Goal: Task Accomplishment & Management: Manage account settings

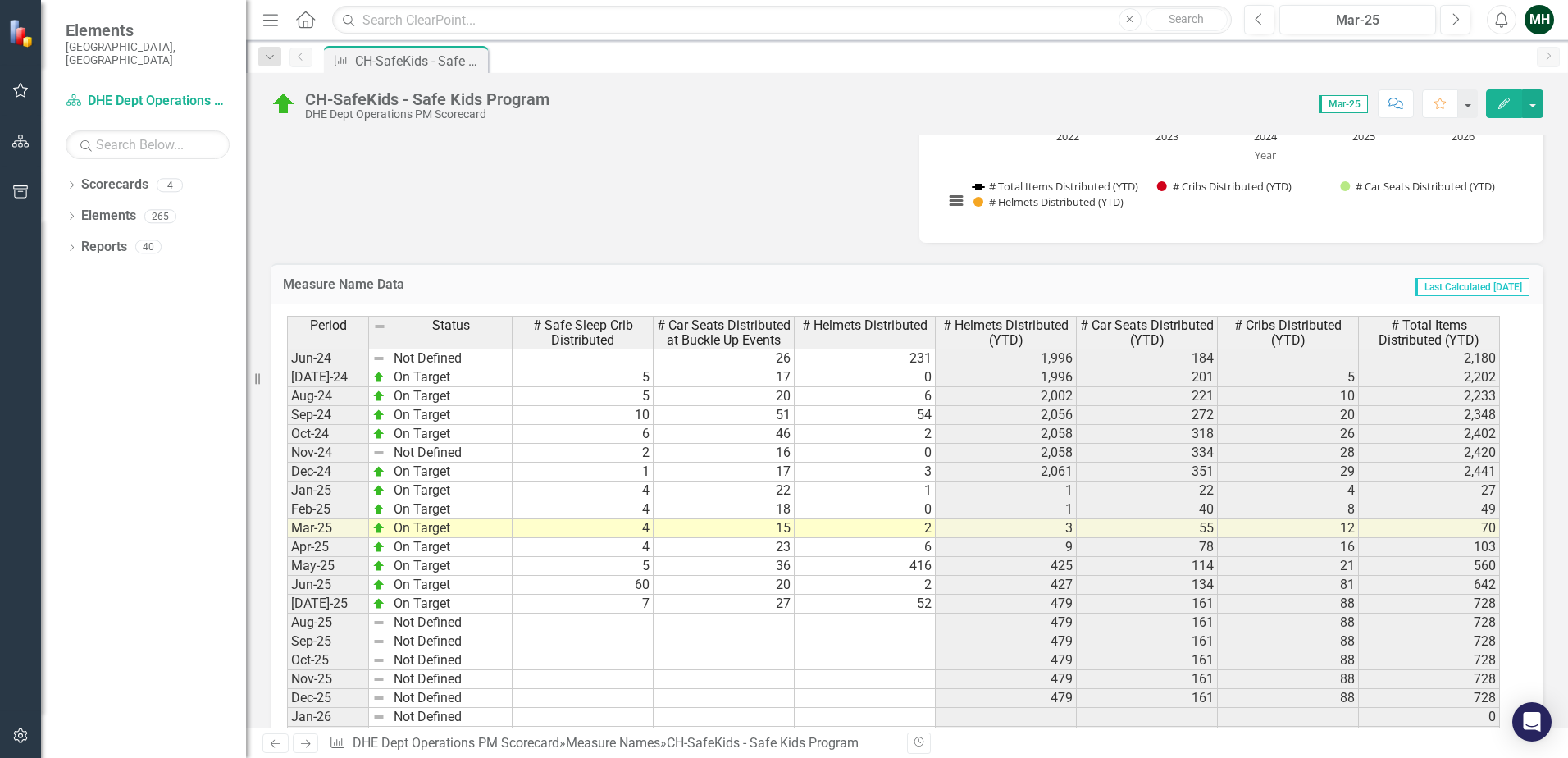
scroll to position [2216, 0]
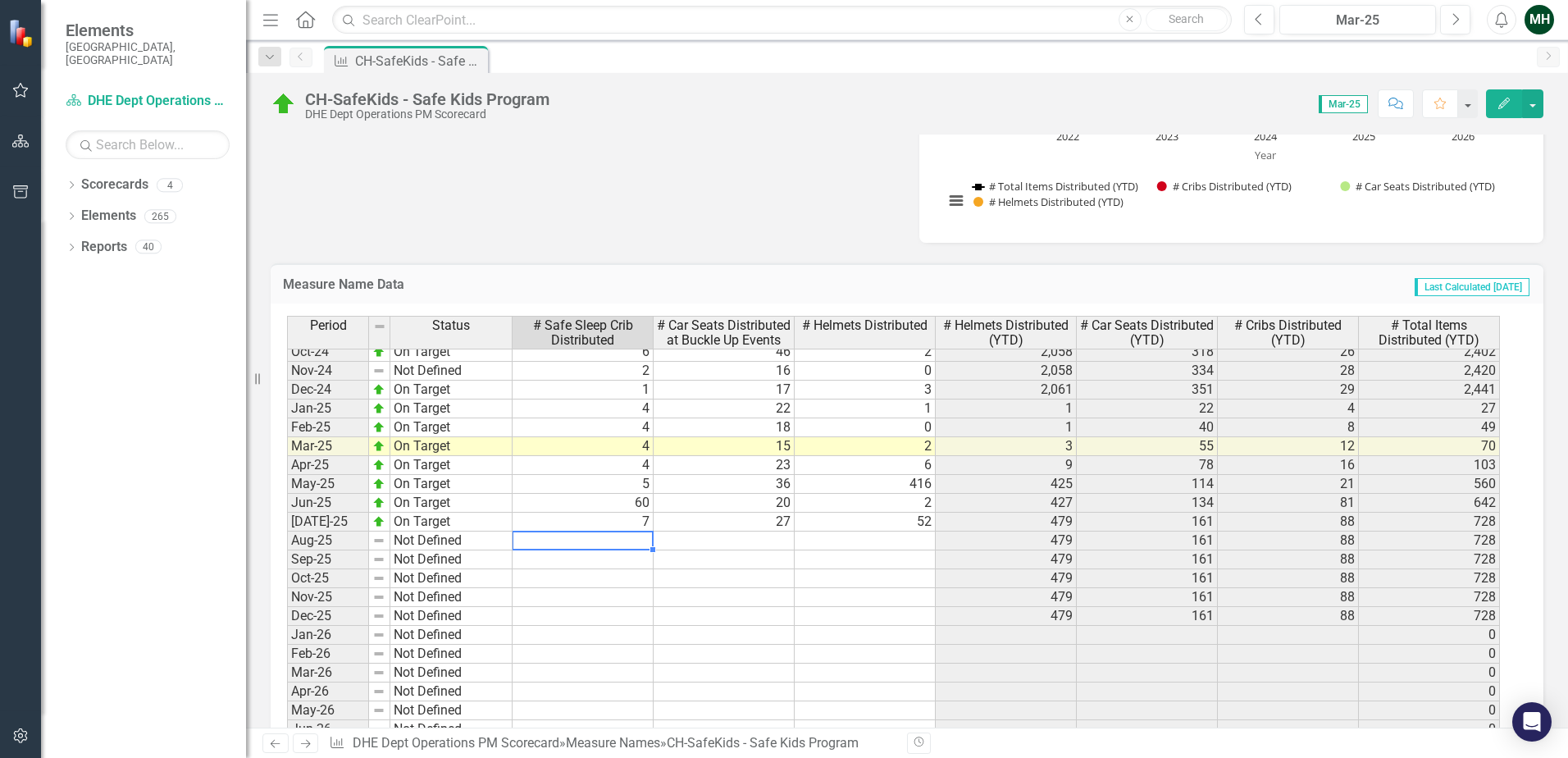
click at [618, 551] on td at bounding box center [583, 541] width 141 height 19
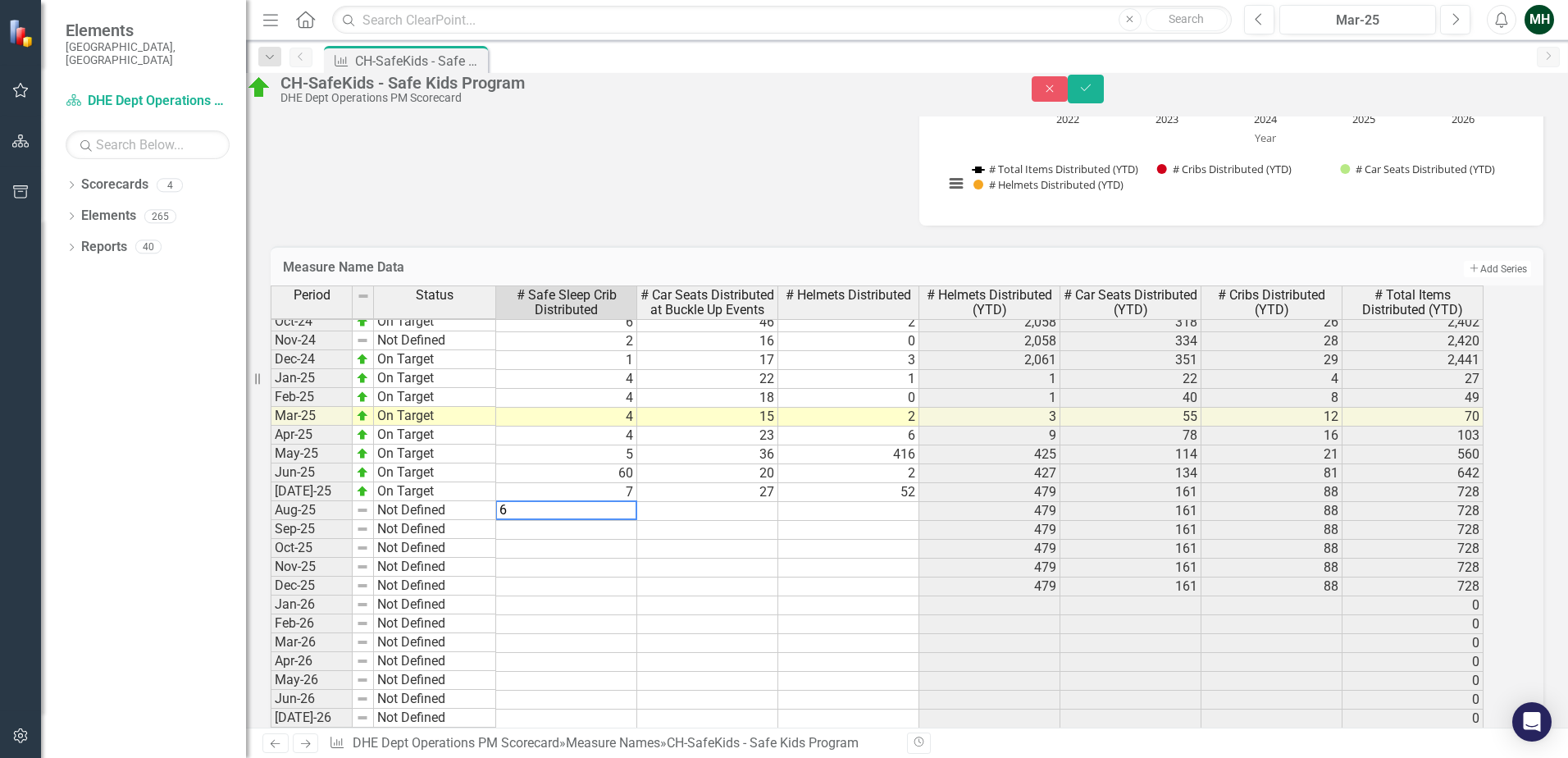
click at [683, 521] on td at bounding box center [707, 511] width 141 height 19
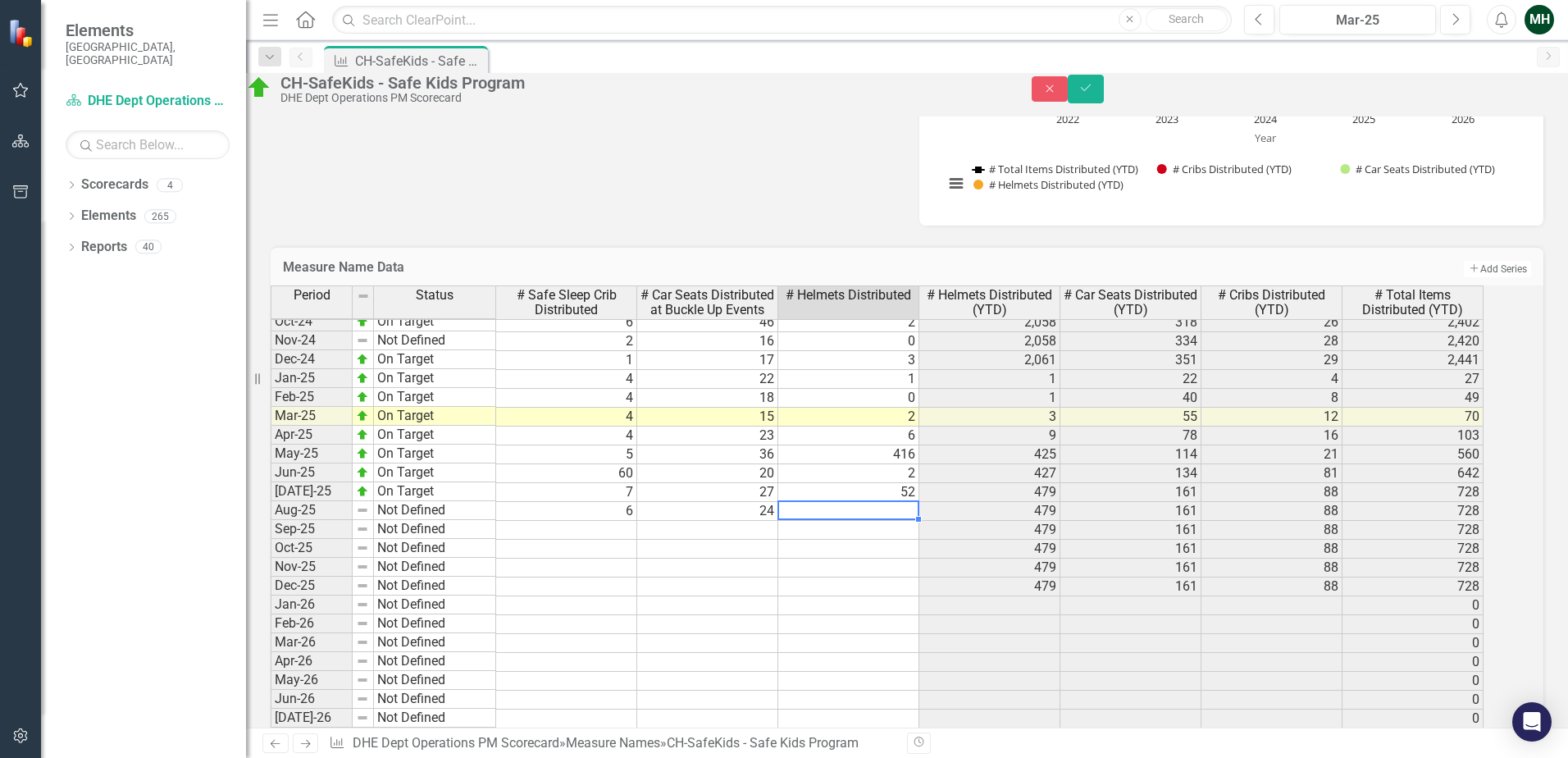
click at [839, 521] on td at bounding box center [849, 511] width 141 height 19
type textarea "509"
click at [848, 540] on td at bounding box center [849, 531] width 141 height 19
click at [1093, 92] on icon "Save" at bounding box center [1085, 88] width 15 height 12
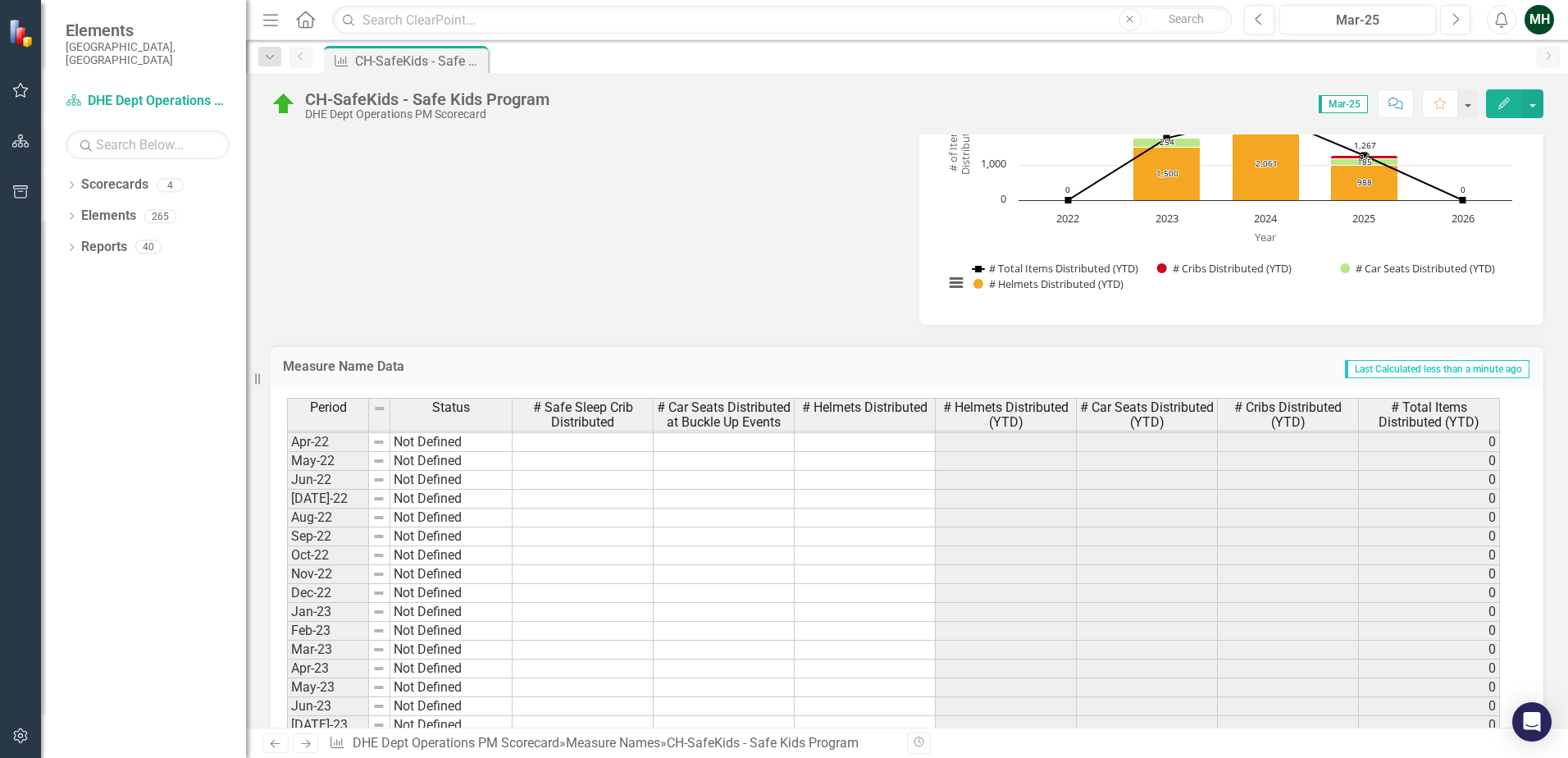
scroll to position [0, 0]
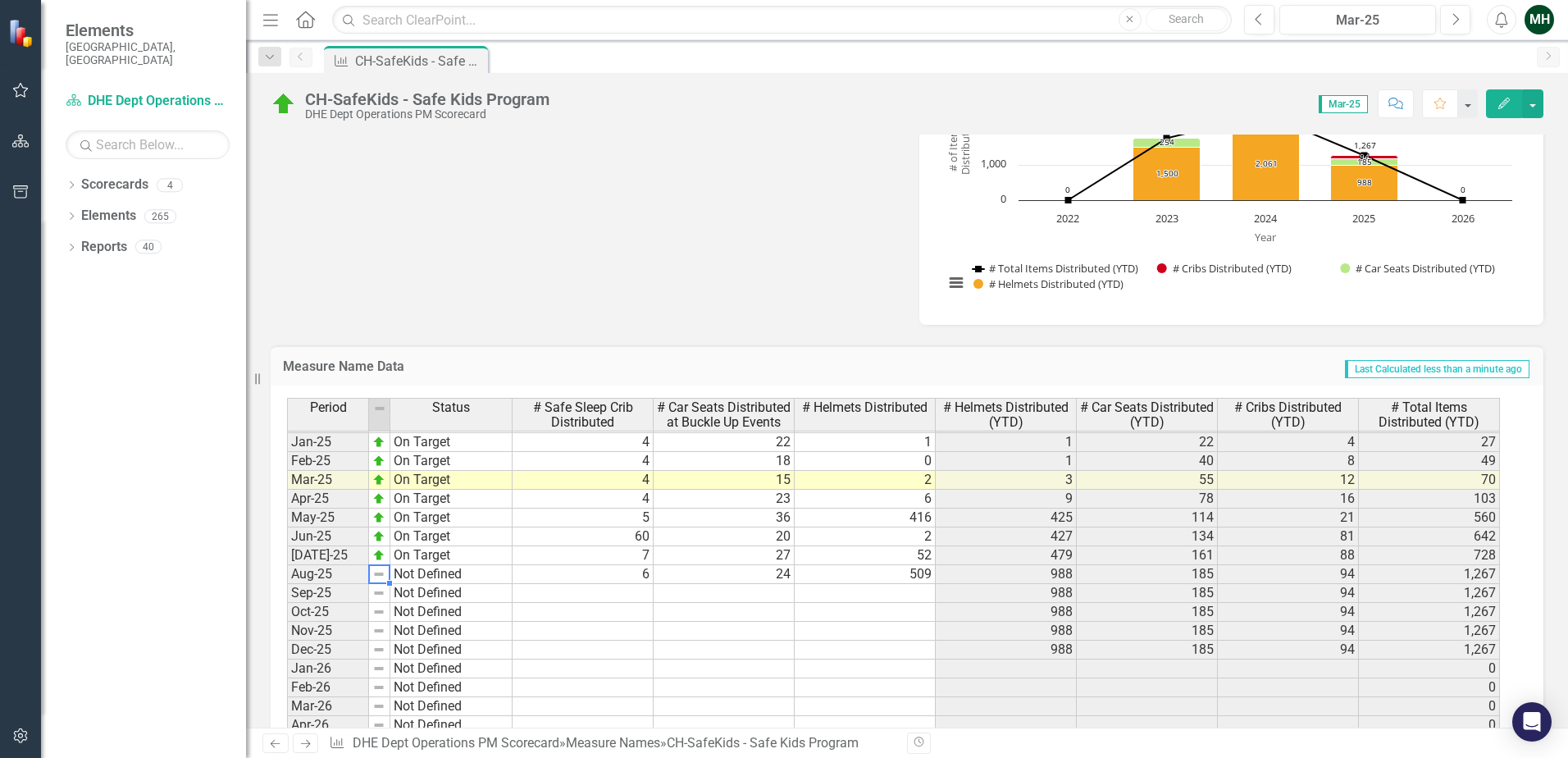
click at [379, 581] on img at bounding box center [379, 574] width 13 height 13
click at [411, 584] on td "Not Defined" at bounding box center [452, 574] width 122 height 19
click at [486, 584] on td "Not Defined" at bounding box center [452, 574] width 122 height 19
click at [512, 586] on div at bounding box center [511, 583] width 6 height 6
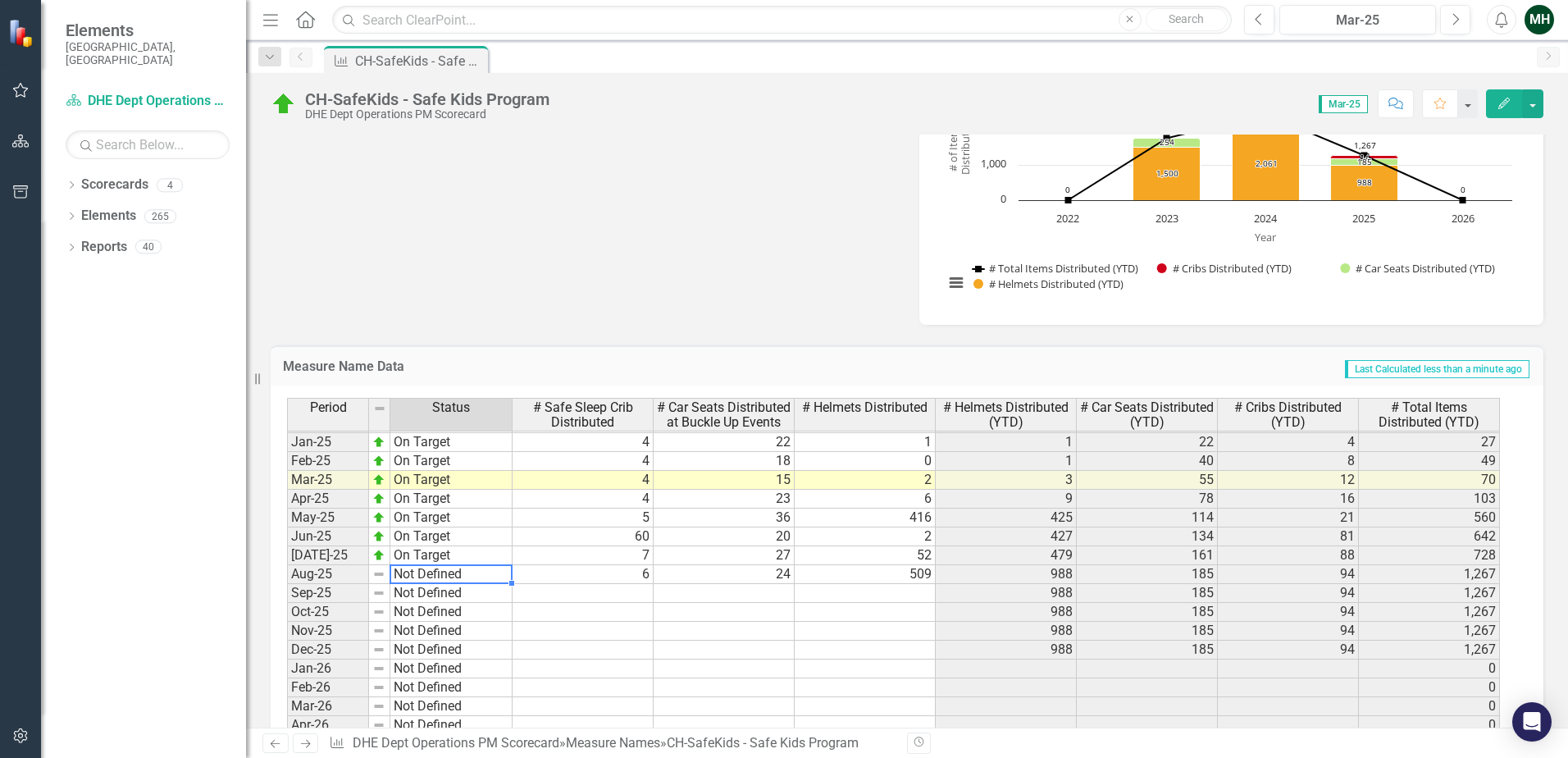
click at [457, 584] on td "Not Defined" at bounding box center [452, 574] width 122 height 19
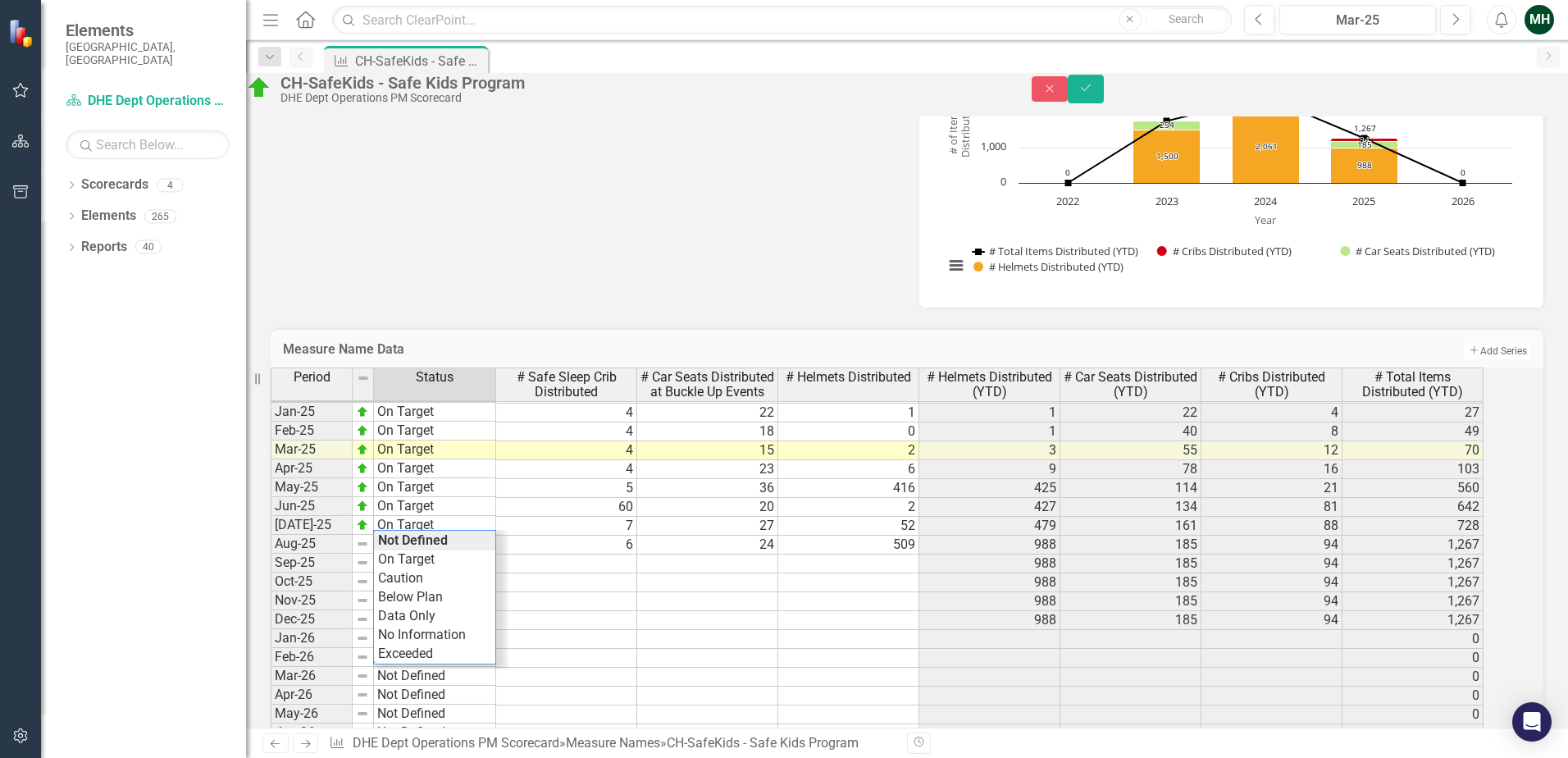
click at [444, 614] on div "Period Status # Safe Sleep Crib Distributed # Car Seats Distributed at Buckle U…" at bounding box center [883, 612] width 1228 height 489
click at [1093, 93] on icon "Save" at bounding box center [1085, 88] width 15 height 12
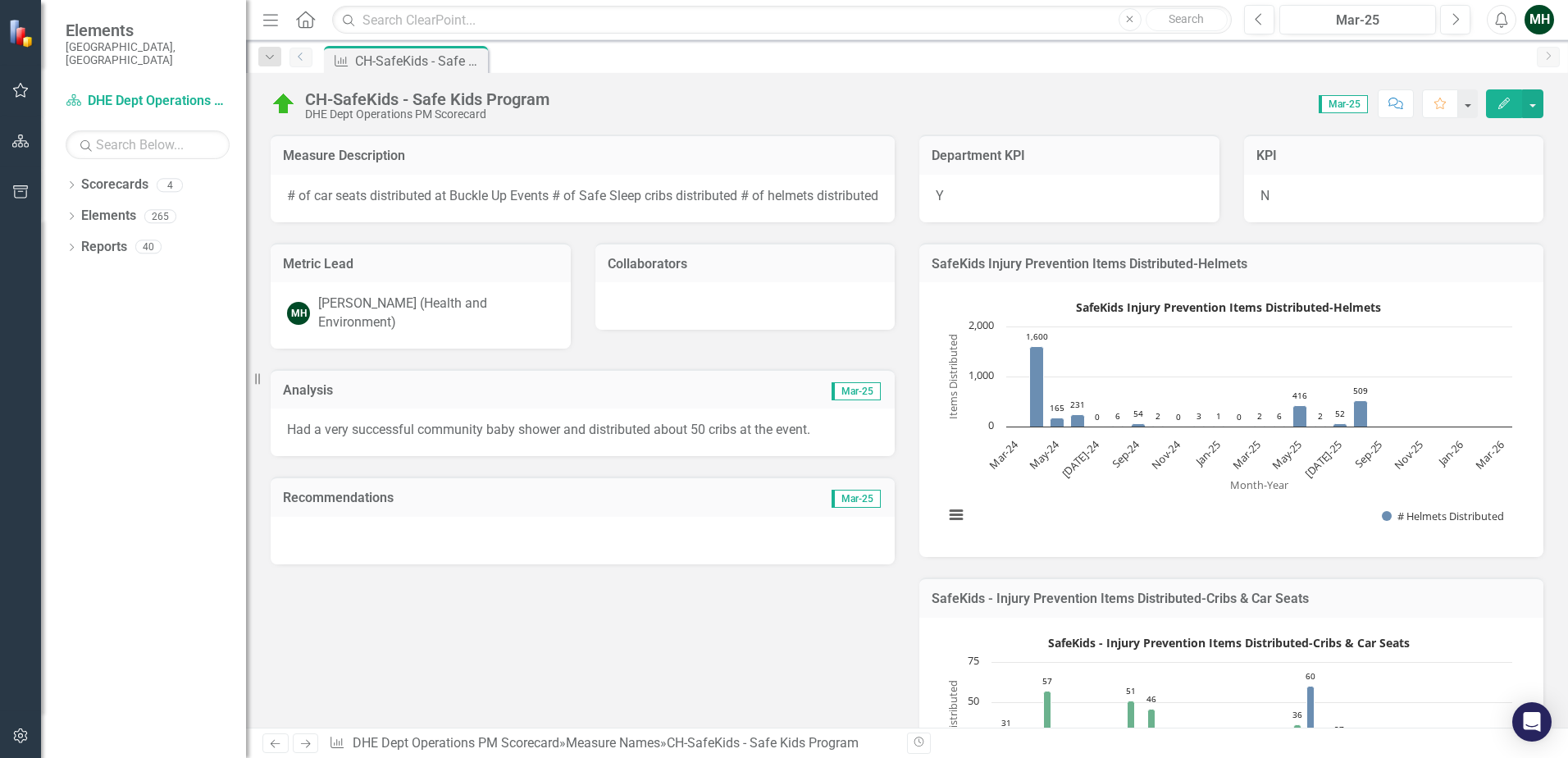
click at [301, 54] on icon at bounding box center [299, 57] width 4 height 8
click at [128, 179] on link "Scorecards" at bounding box center [115, 184] width 68 height 19
click at [73, 182] on icon "Dropdown" at bounding box center [71, 186] width 12 height 9
click at [71, 245] on icon "Dropdown" at bounding box center [71, 249] width 12 height 9
click at [77, 400] on icon "Dropdown" at bounding box center [71, 405] width 12 height 9
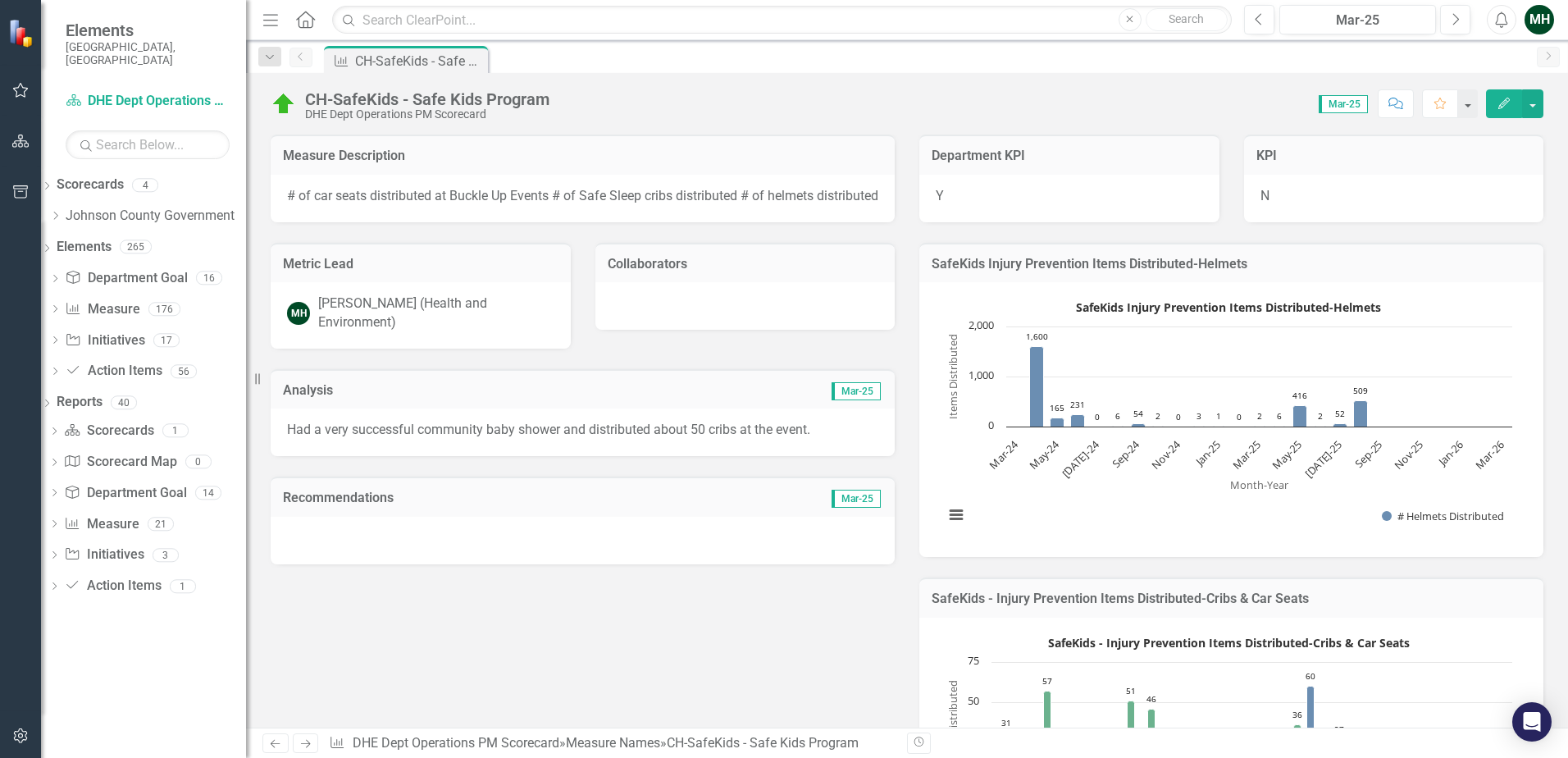
click at [146, 275] on div "Department Goal Department Goal" at bounding box center [126, 279] width 122 height 27
click at [141, 269] on link "Department Goal Department Goal" at bounding box center [126, 279] width 122 height 19
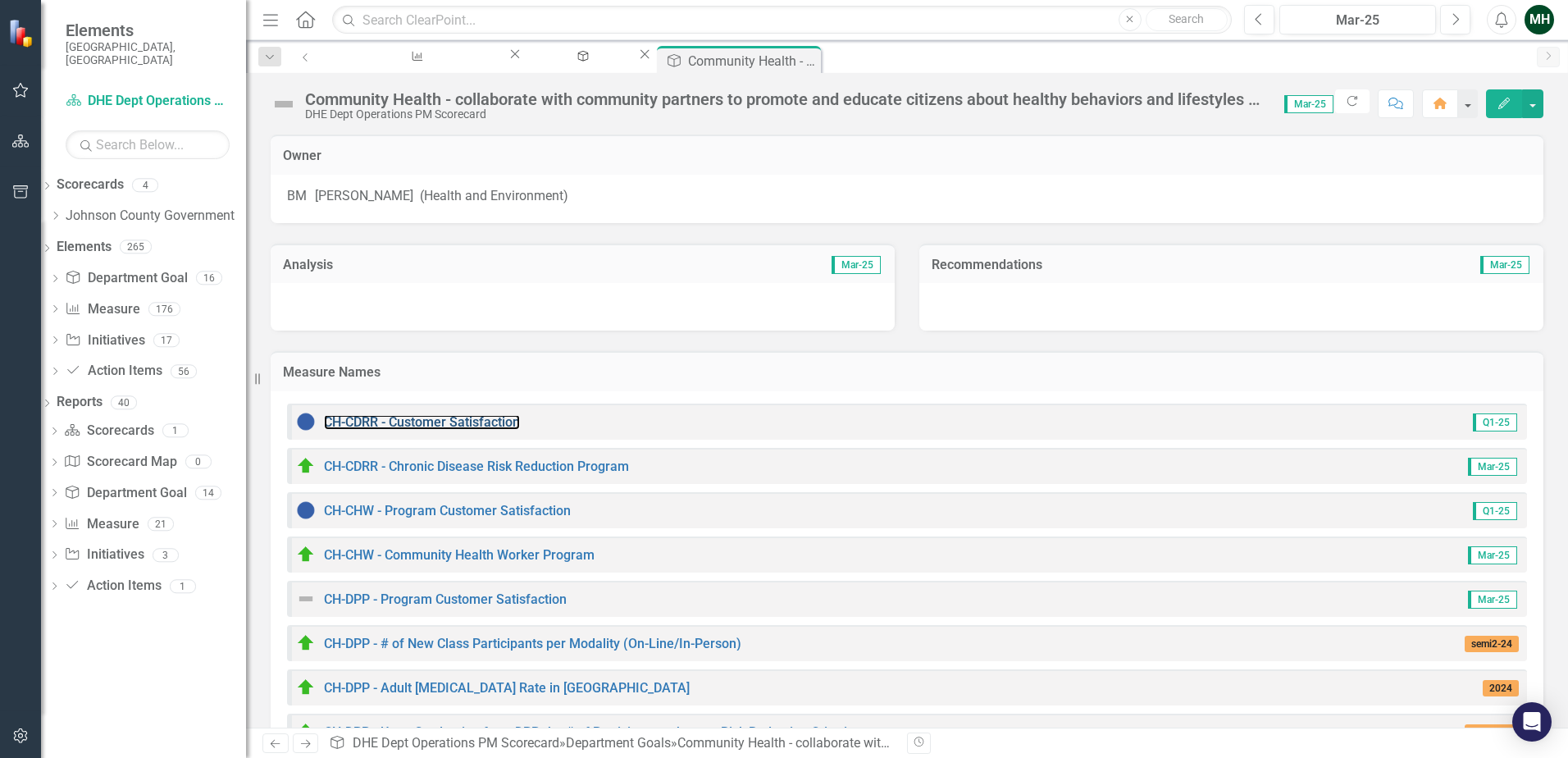
click at [495, 429] on link "CH-CDRR - Customer Satisfaction" at bounding box center [422, 422] width 196 height 16
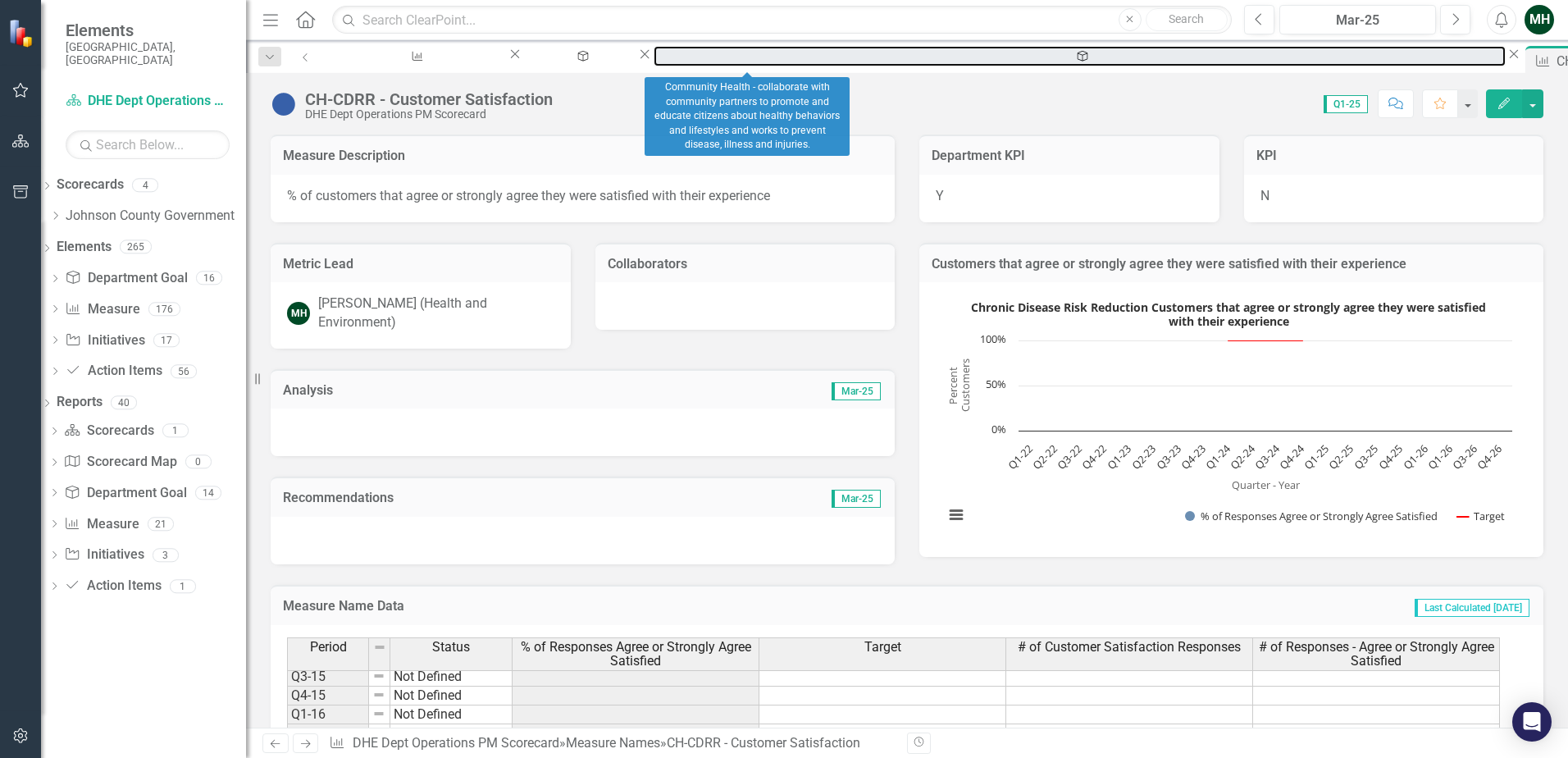
click at [715, 61] on div "Community Health - collaborate with community partners to promote and educate c…" at bounding box center [1079, 71] width 822 height 20
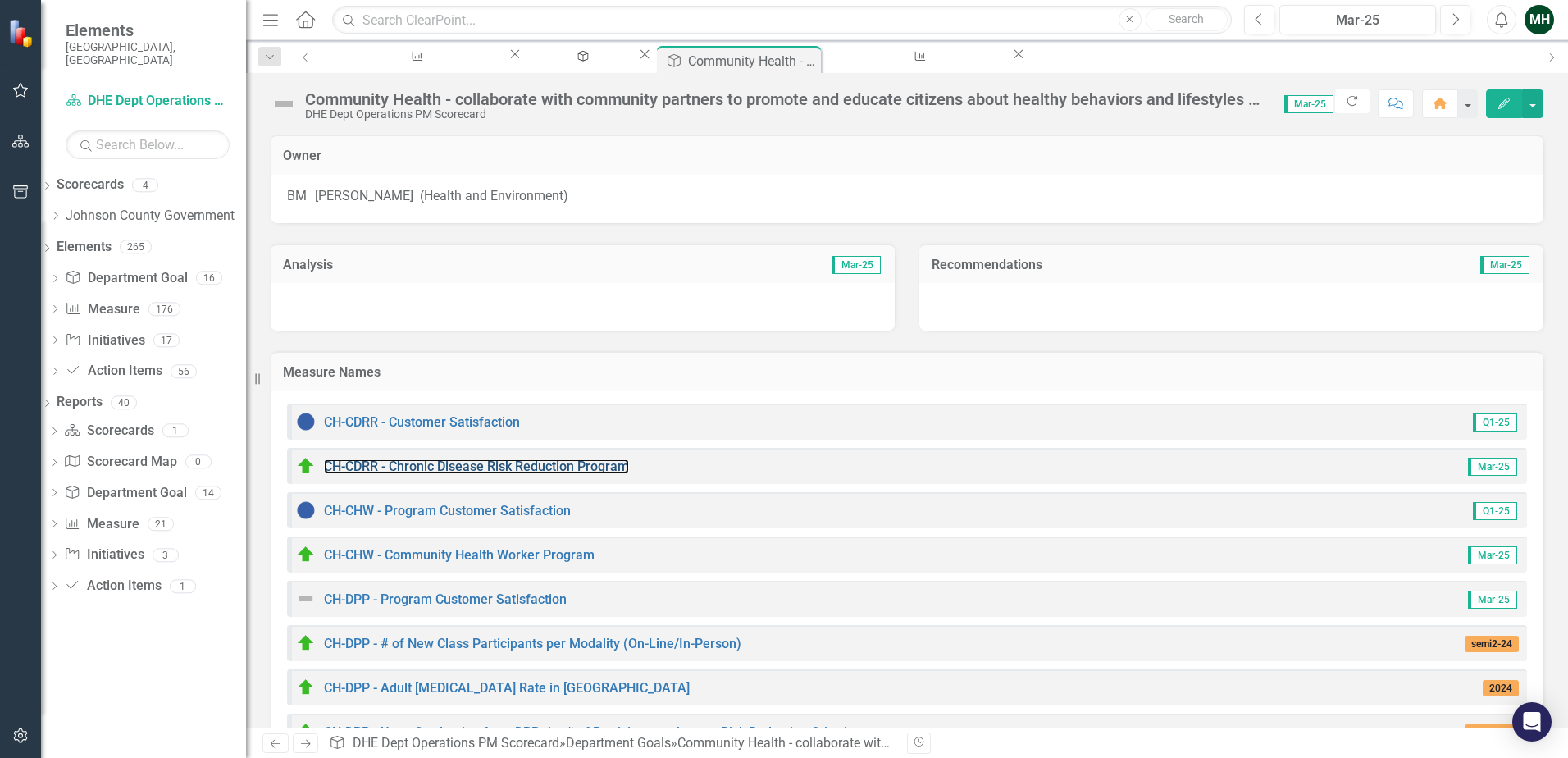
click at [487, 468] on link "CH-CDRR - Chronic Disease Risk Reduction Program" at bounding box center [476, 466] width 305 height 16
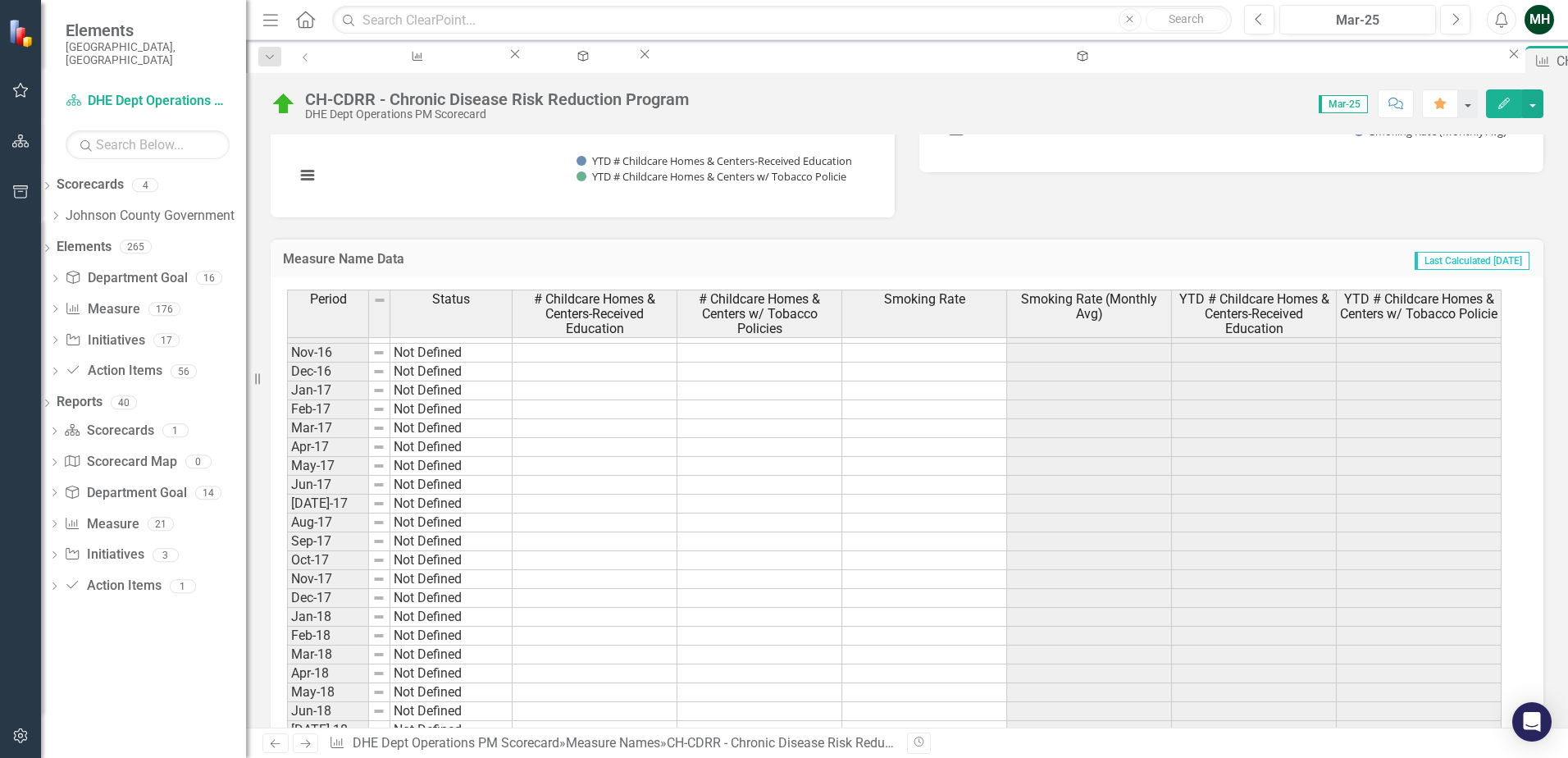
scroll to position [504, 0]
click at [0, 0] on icon at bounding box center [0, 0] width 0 height 0
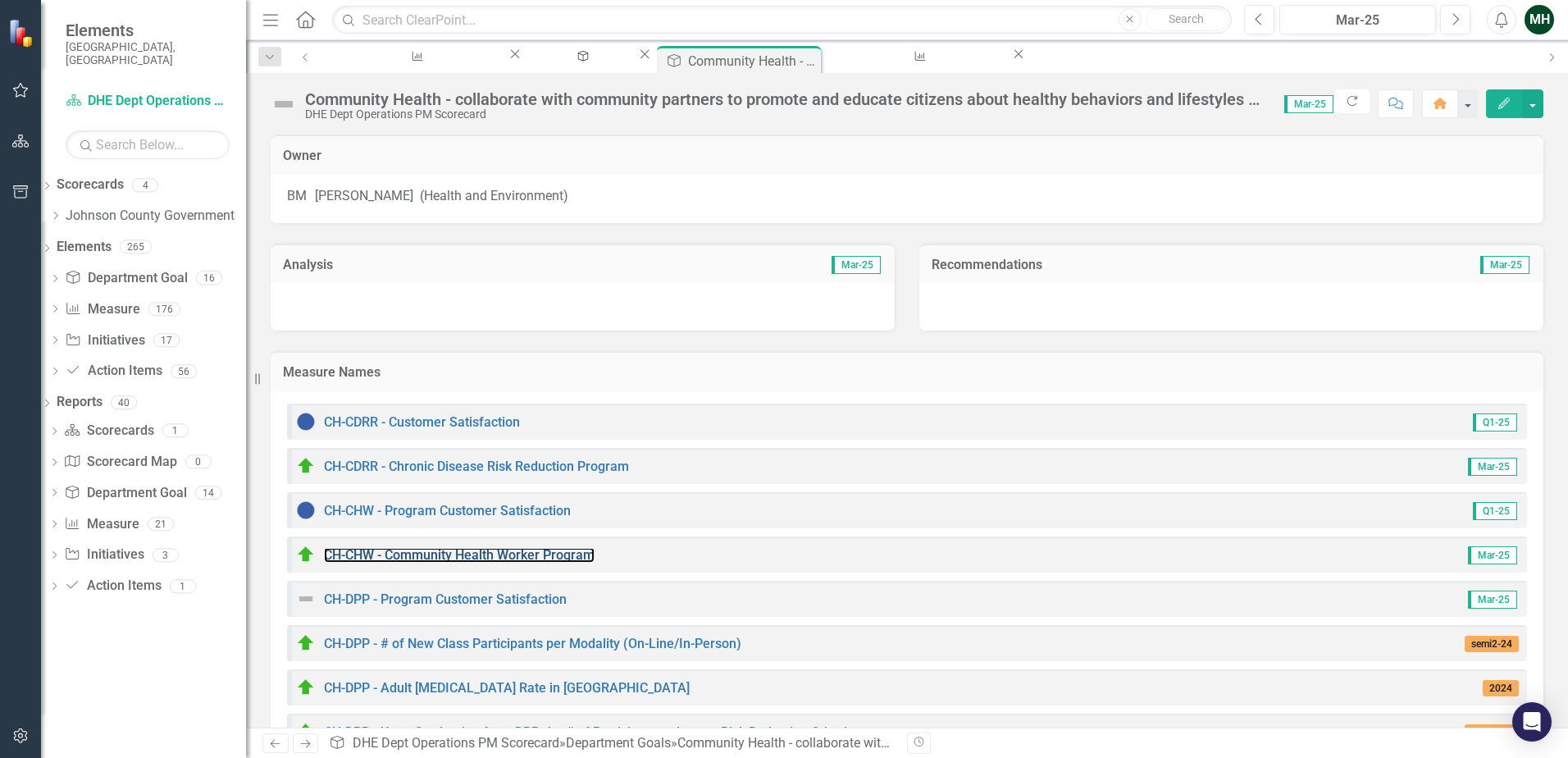
click at [544, 560] on link "CH-CHW - Community Health Worker Program" at bounding box center [459, 554] width 270 height 16
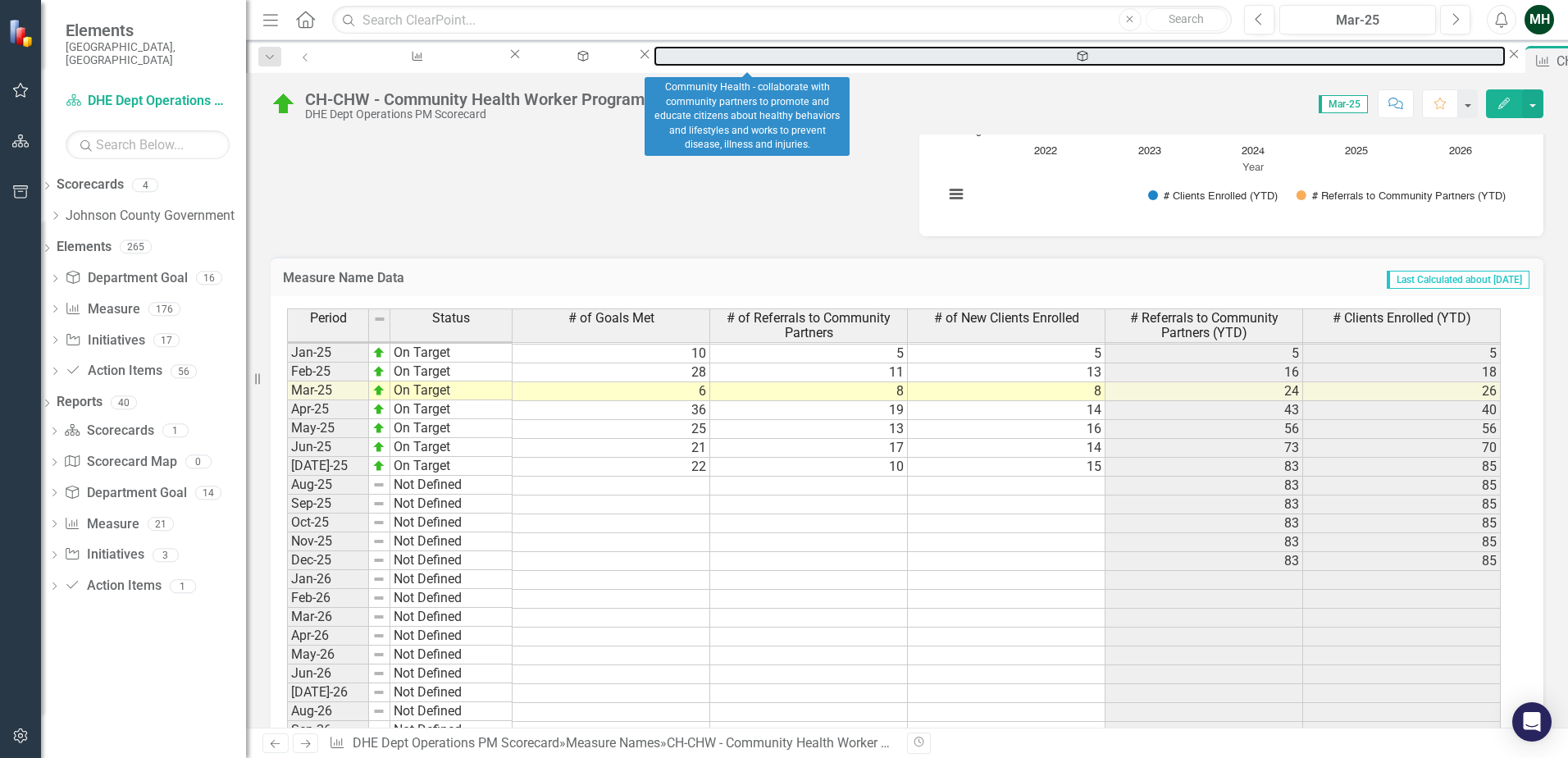
click at [747, 61] on div "Community Health - collaborate with community partners to promote and educate c…" at bounding box center [1079, 71] width 822 height 20
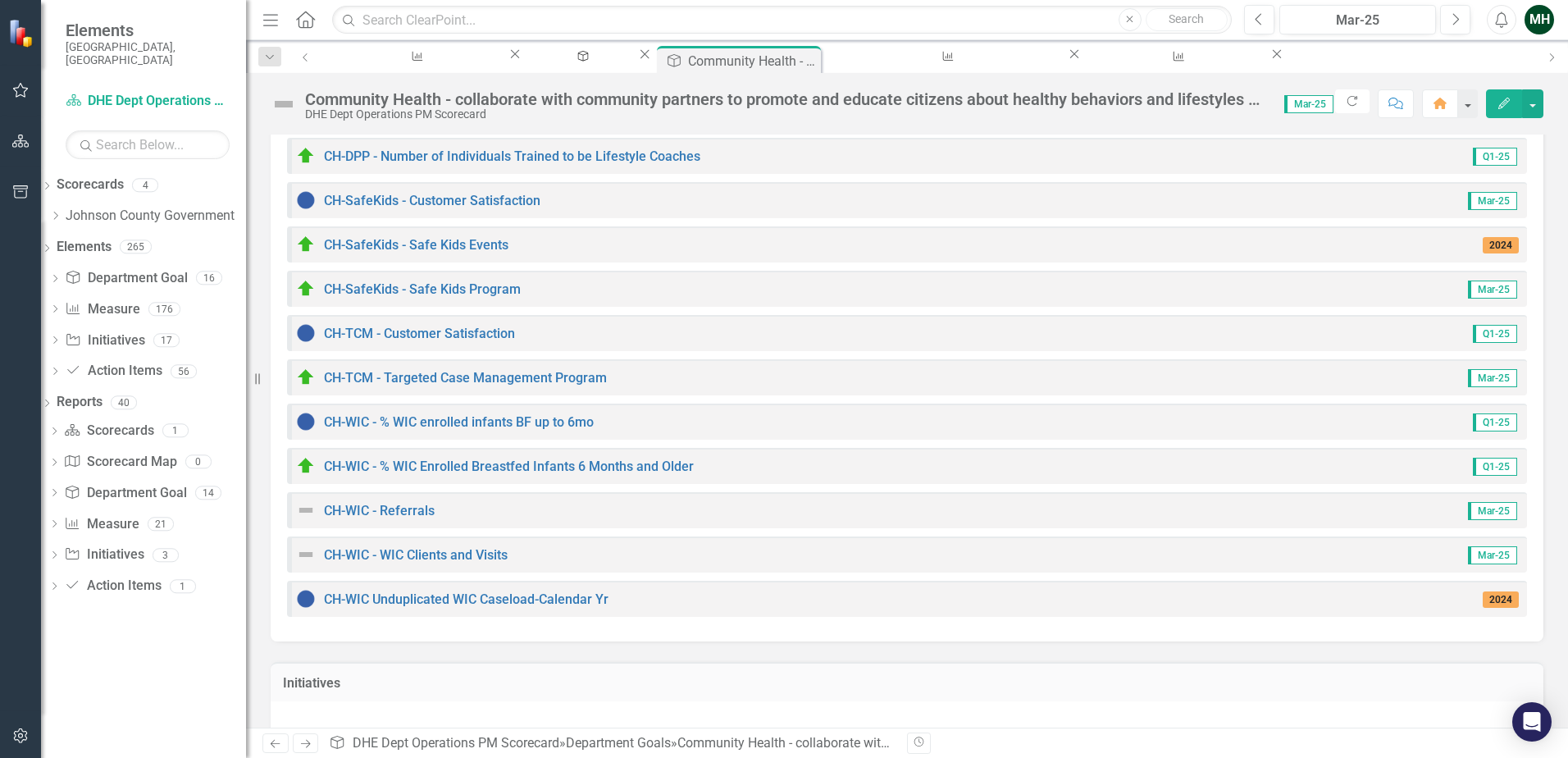
scroll to position [661, 0]
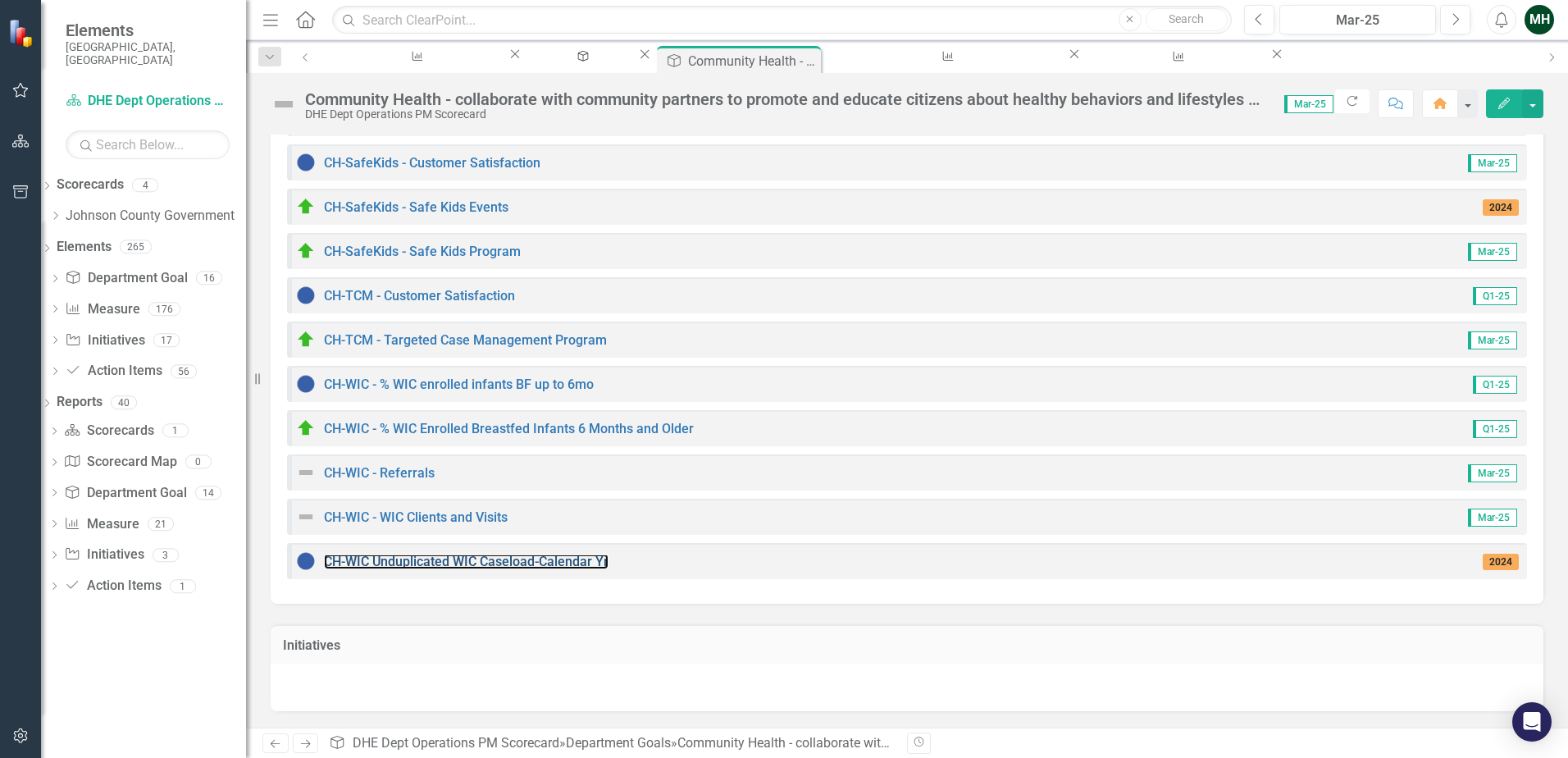
click at [484, 556] on link "CH-WIC Unduplicated WIC Caseload-Calendar Yr" at bounding box center [466, 561] width 285 height 16
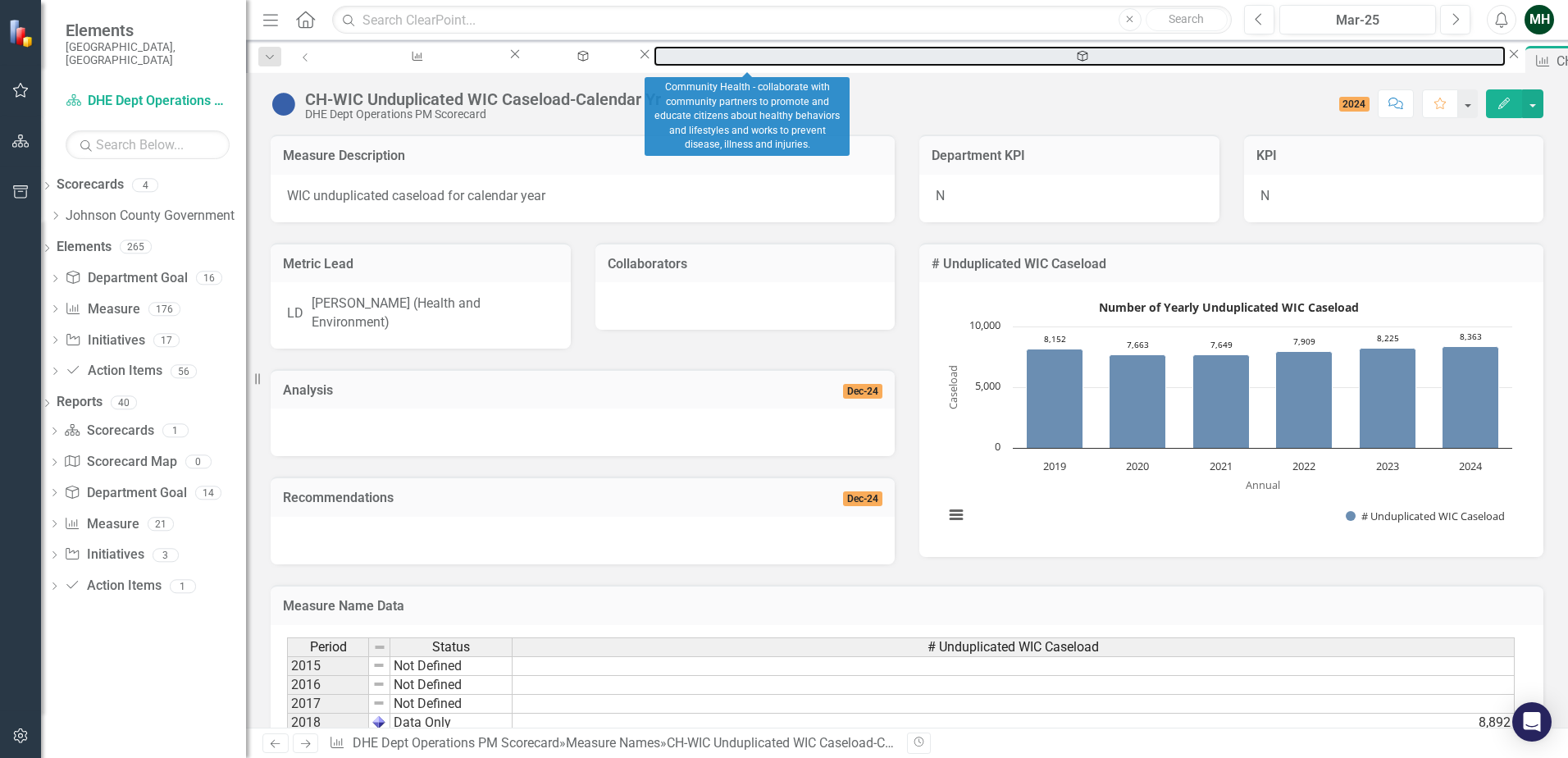
click at [719, 61] on div "Community Health - collaborate with community partners to promote and educate c…" at bounding box center [1079, 71] width 822 height 20
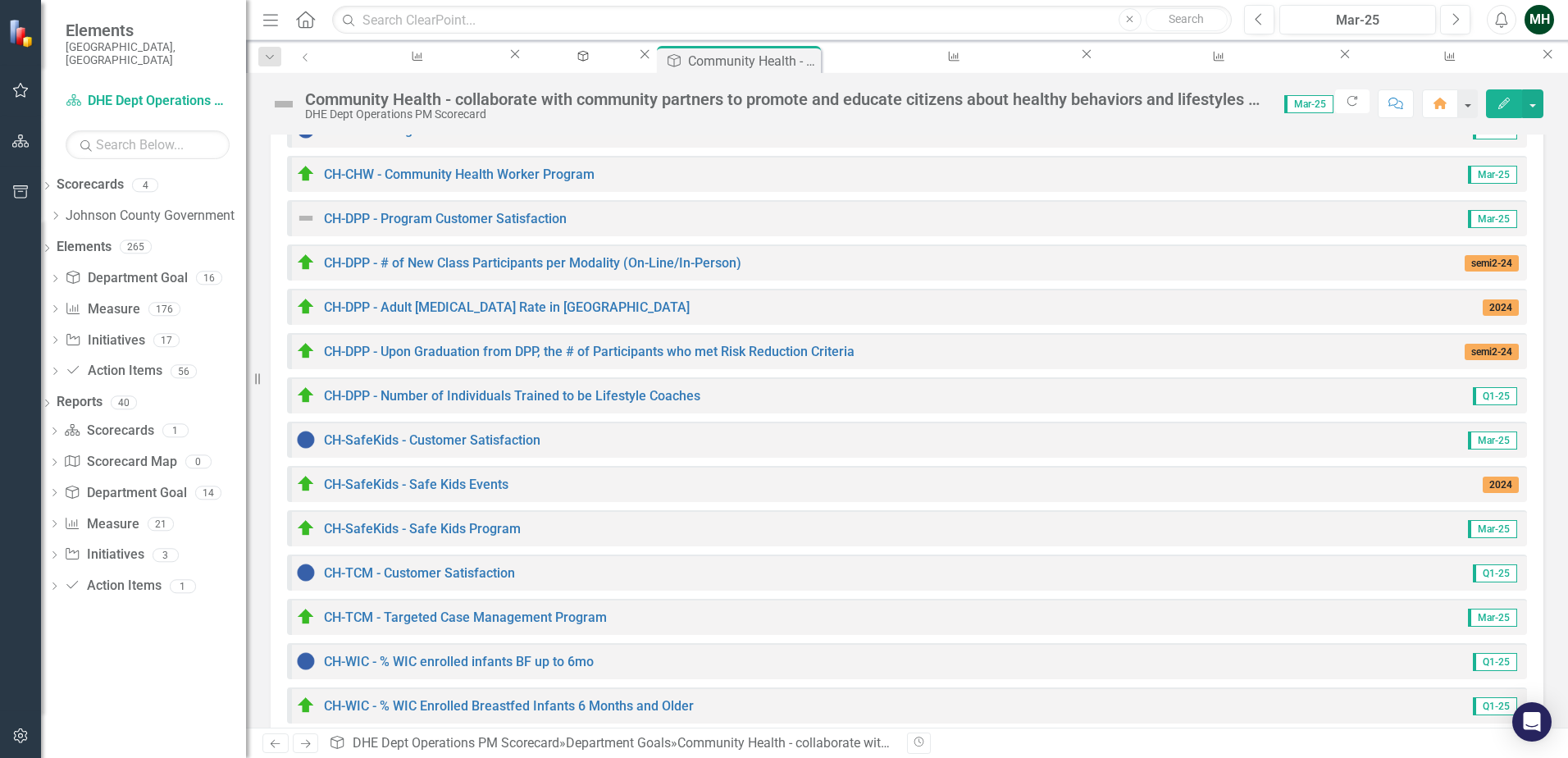
scroll to position [410, 0]
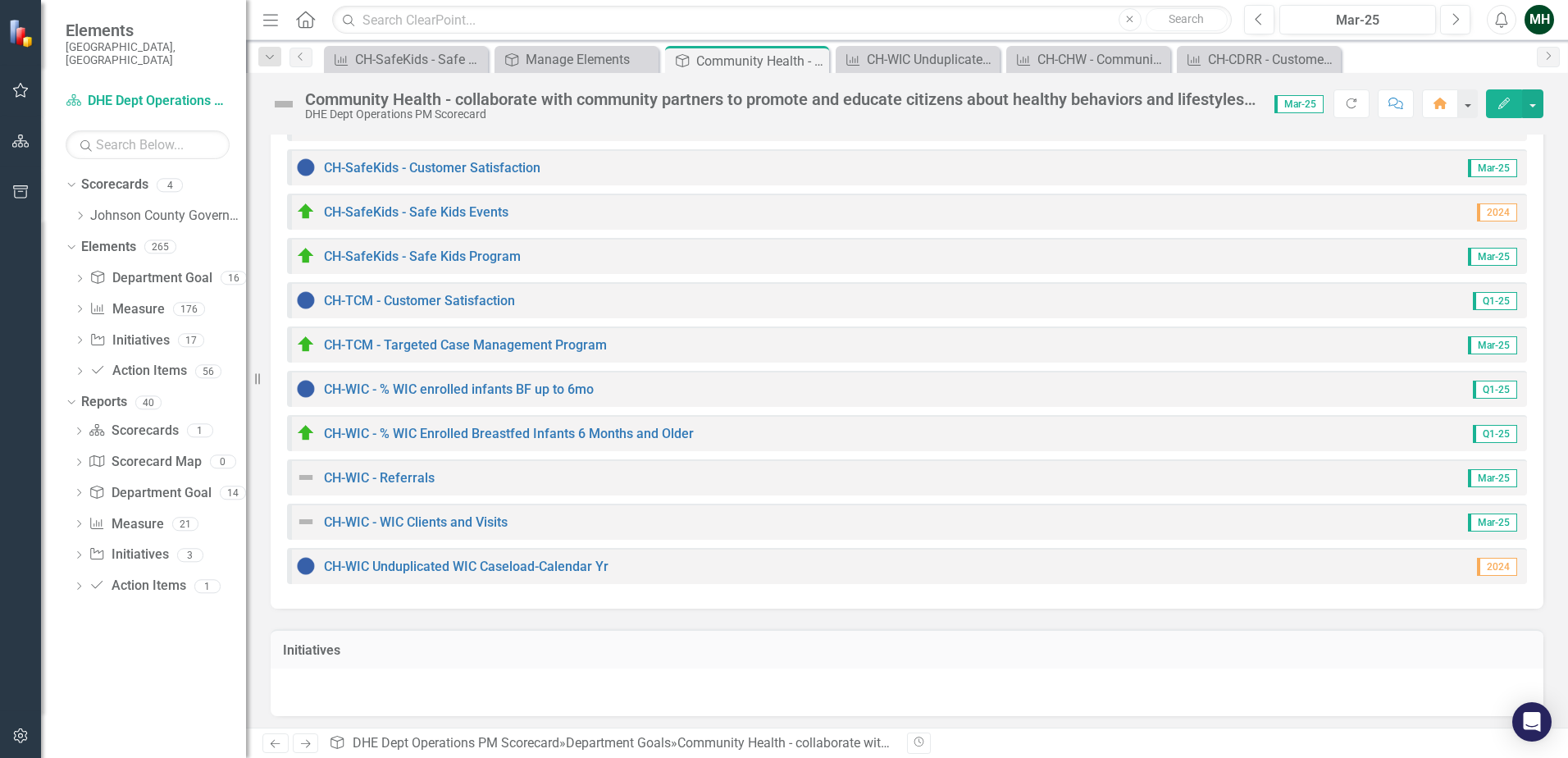
scroll to position [574, 0]
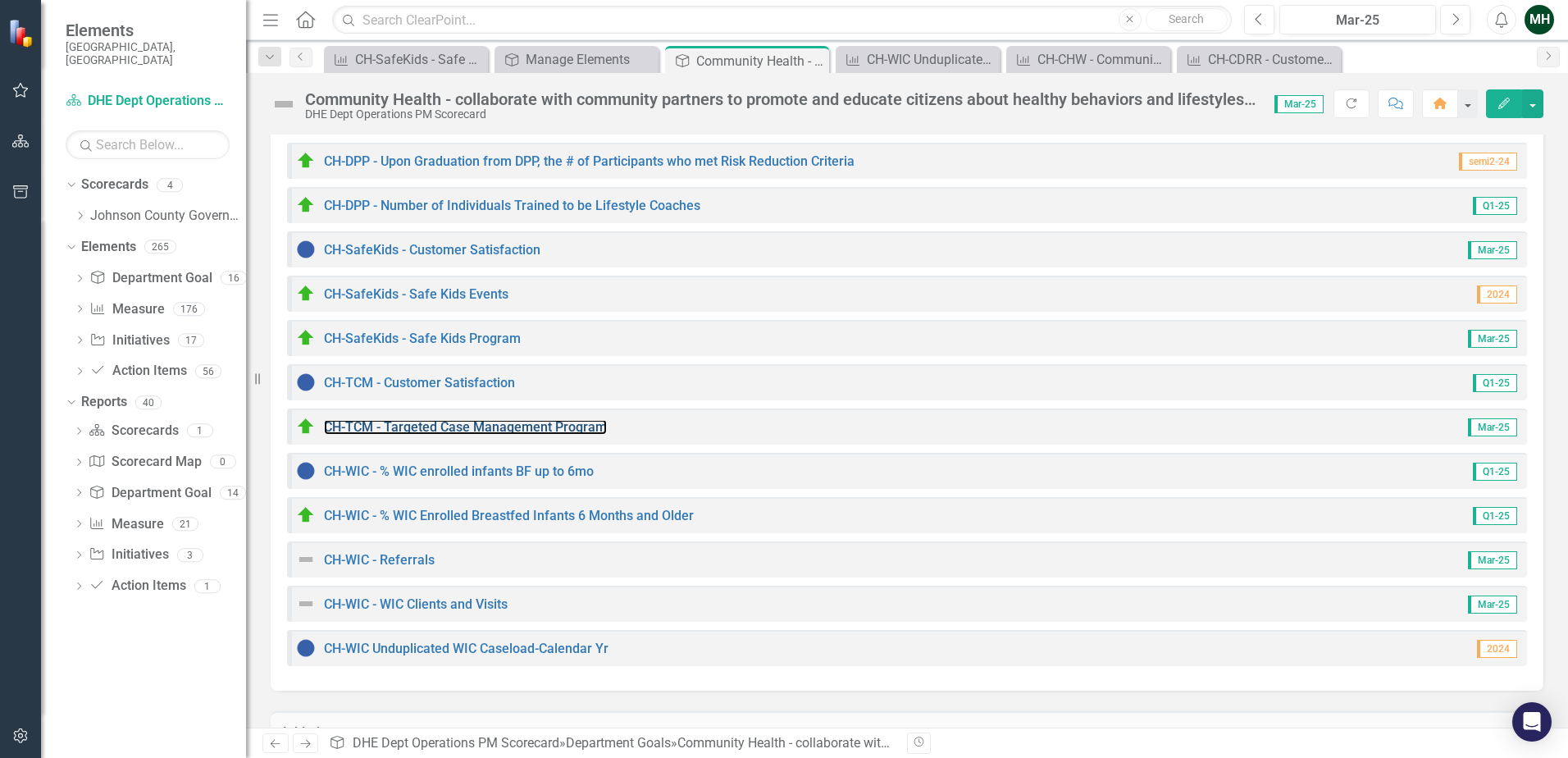
click at [570, 426] on link "CH-TCM - Targeted Case Management Program" at bounding box center [465, 426] width 283 height 16
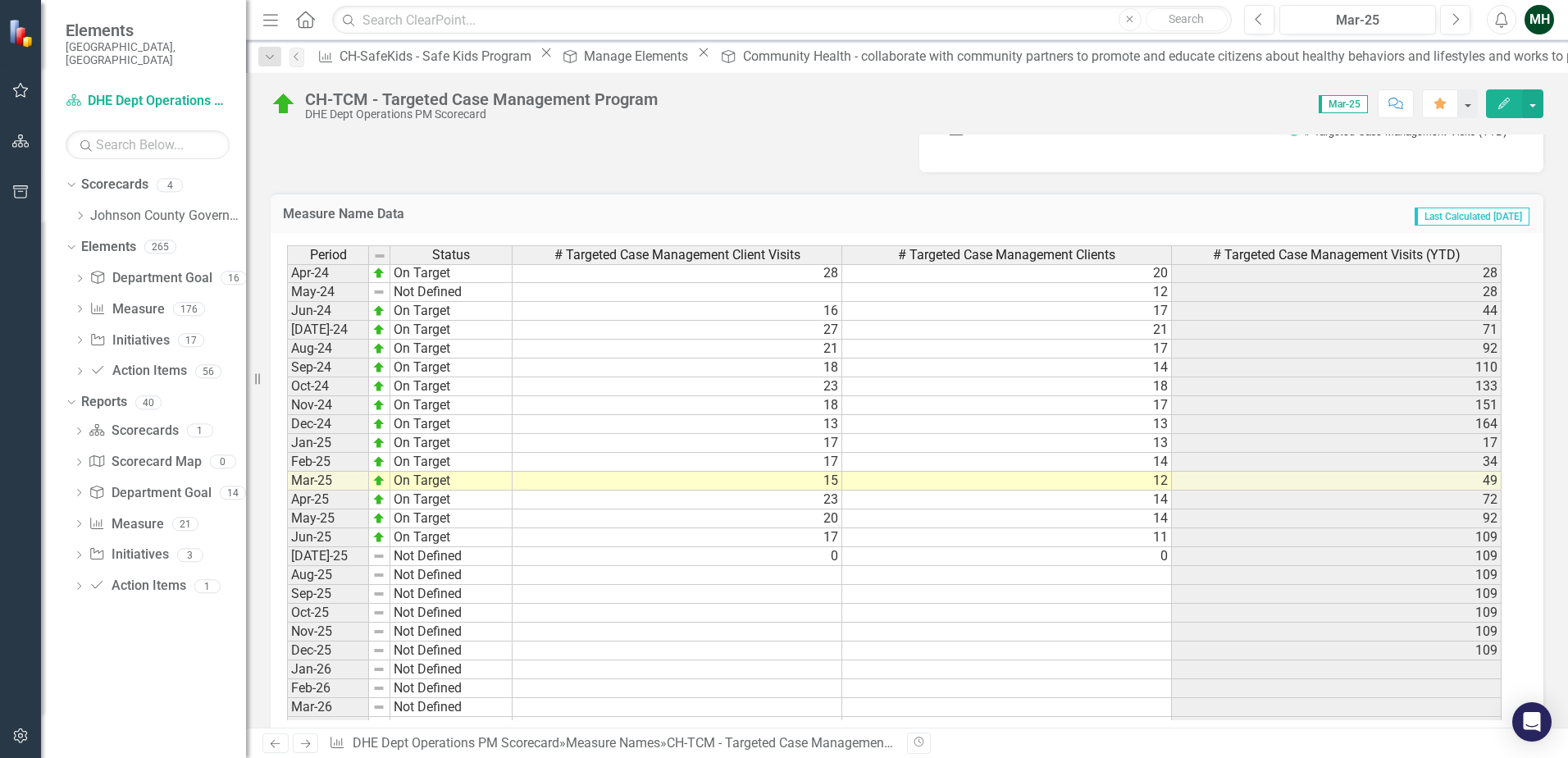
scroll to position [2133, 0]
